Goal: Find specific page/section: Find specific page/section

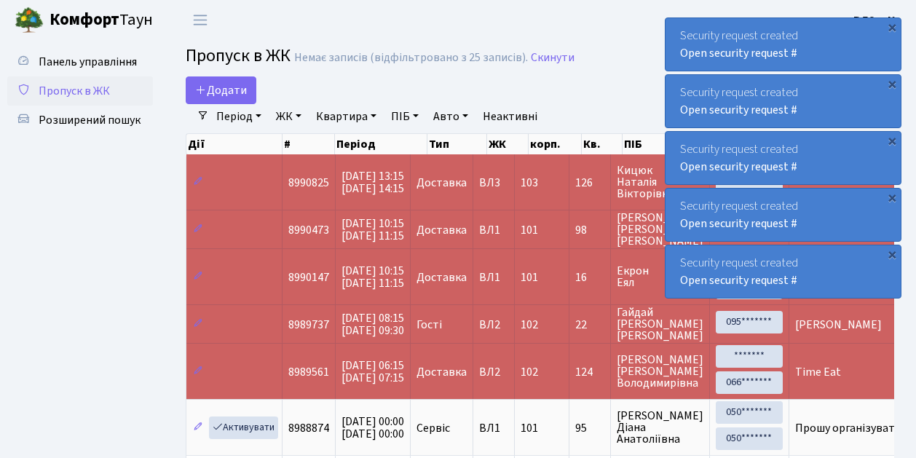
select select "25"
click at [84, 90] on span "Пропуск в ЖК" at bounding box center [74, 91] width 71 height 16
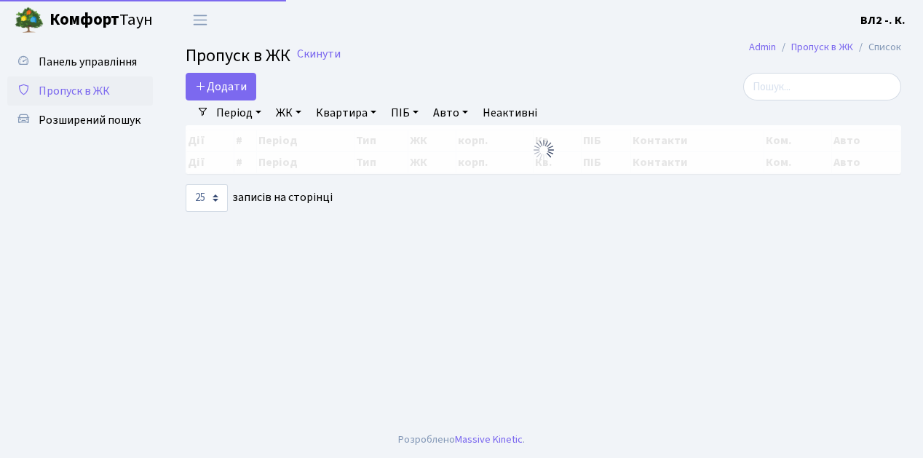
select select "25"
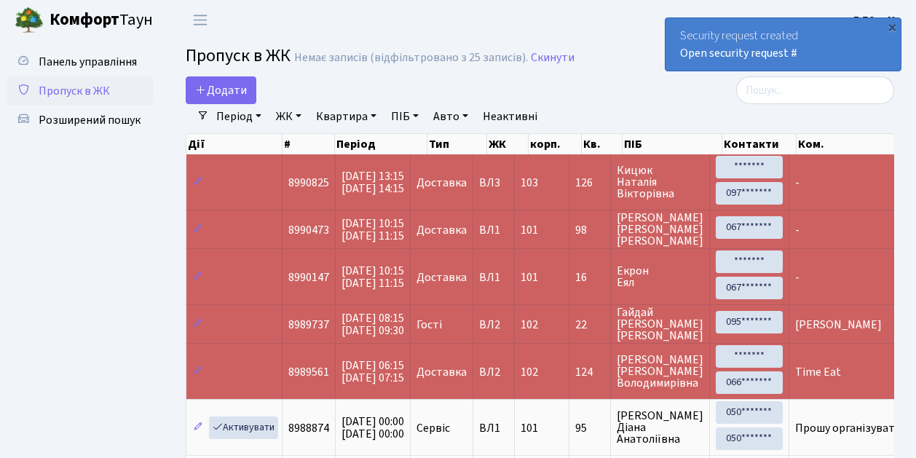
click at [75, 84] on span "Пропуск в ЖК" at bounding box center [74, 91] width 71 height 16
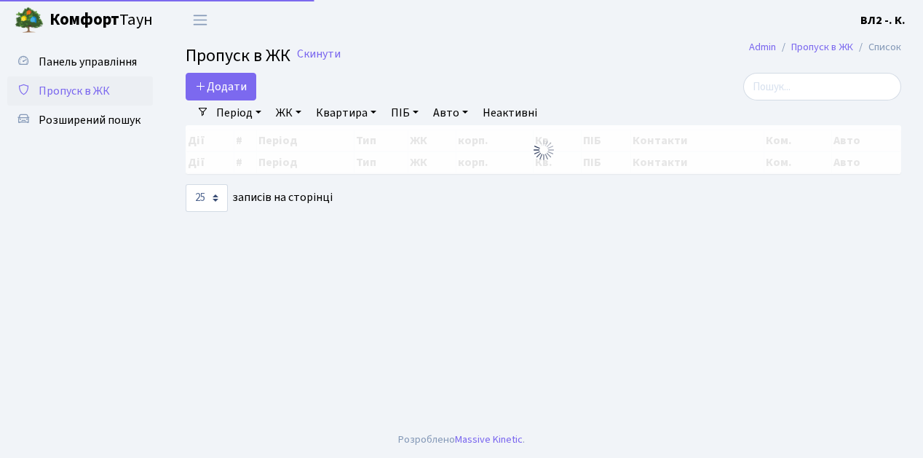
select select "25"
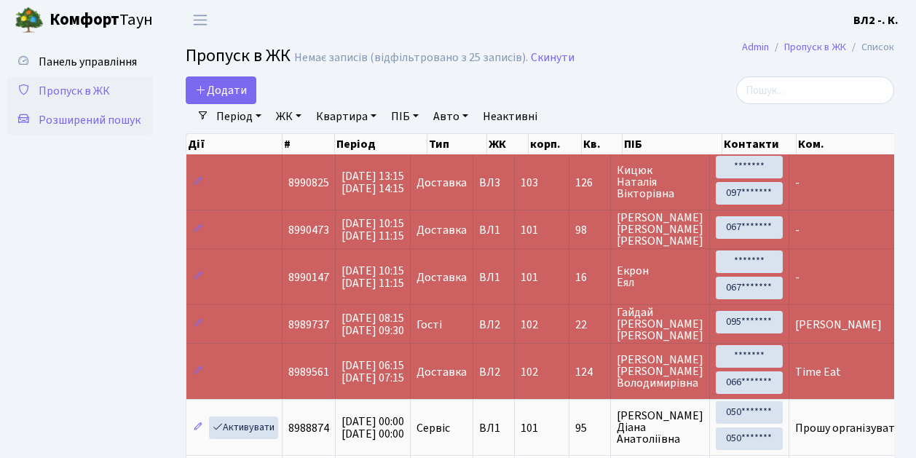
click at [81, 115] on span "Розширений пошук" at bounding box center [90, 120] width 102 height 16
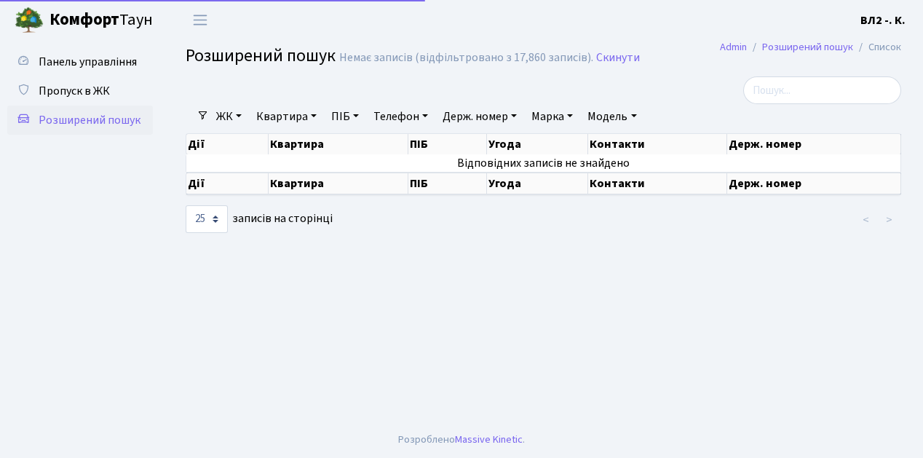
select select "25"
click at [274, 116] on link "Квартира" at bounding box center [286, 116] width 72 height 25
click at [285, 148] on input "text" at bounding box center [293, 145] width 85 height 28
type input "83"
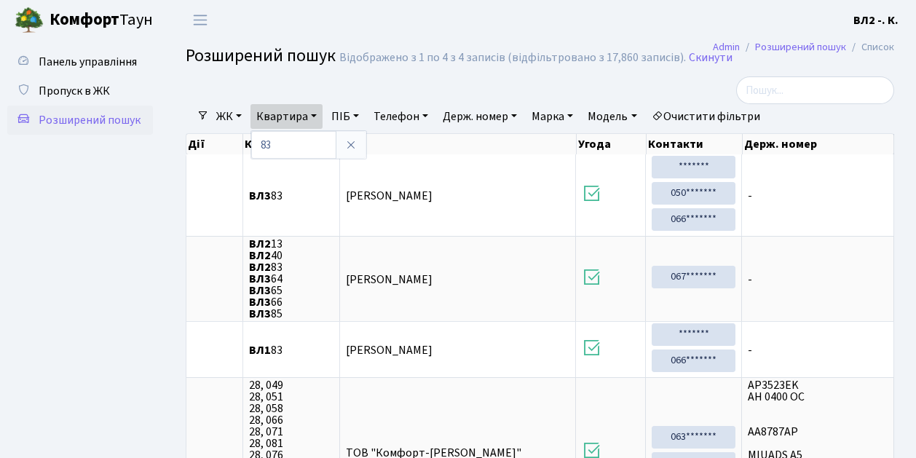
click at [70, 238] on ul "Панель управління Пропуск в ЖК Розширений пошук" at bounding box center [80, 314] width 146 height 534
